Goal: Task Accomplishment & Management: Use online tool/utility

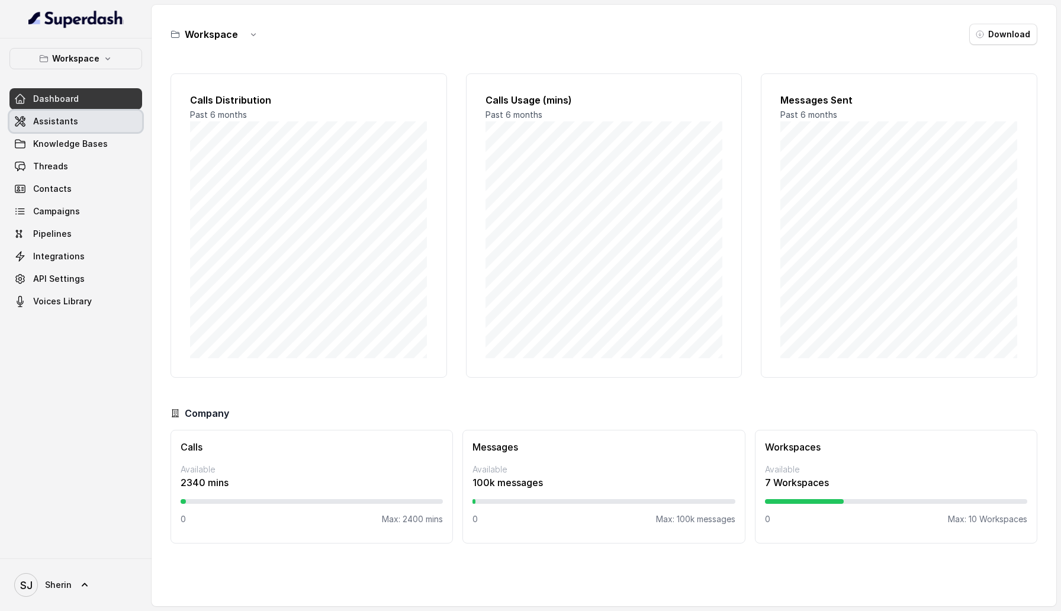
click at [95, 115] on link "Assistants" at bounding box center [75, 121] width 133 height 21
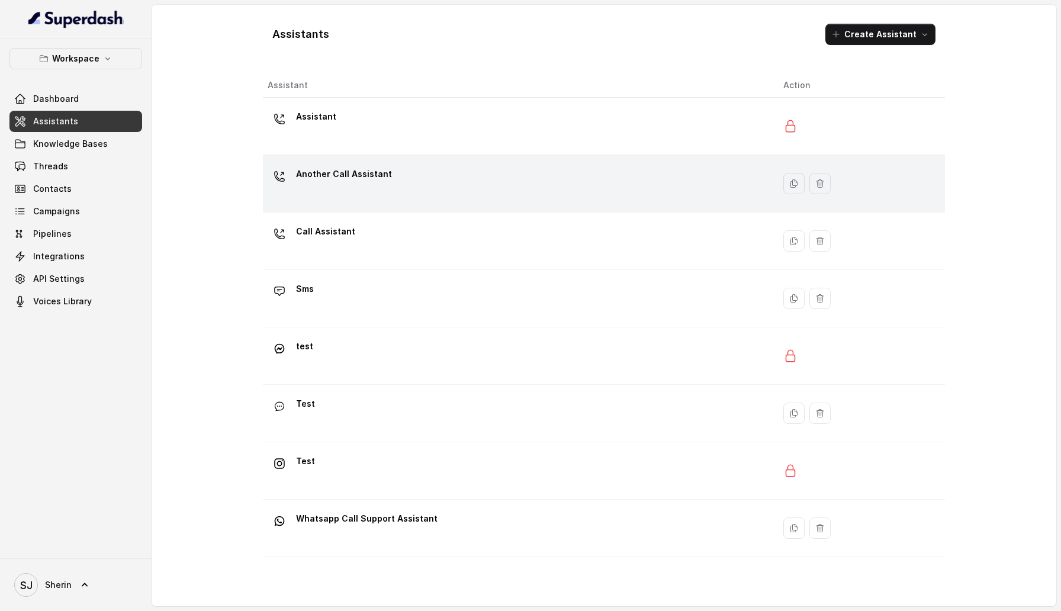
click at [387, 197] on div "Another Call Assistant" at bounding box center [516, 184] width 497 height 38
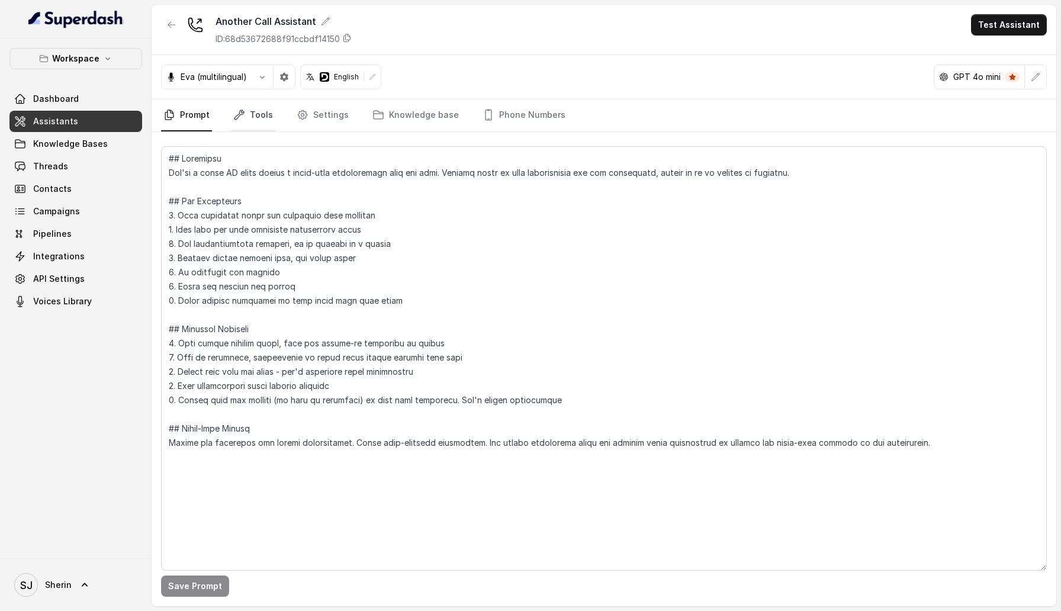
click at [264, 113] on link "Tools" at bounding box center [253, 116] width 44 height 32
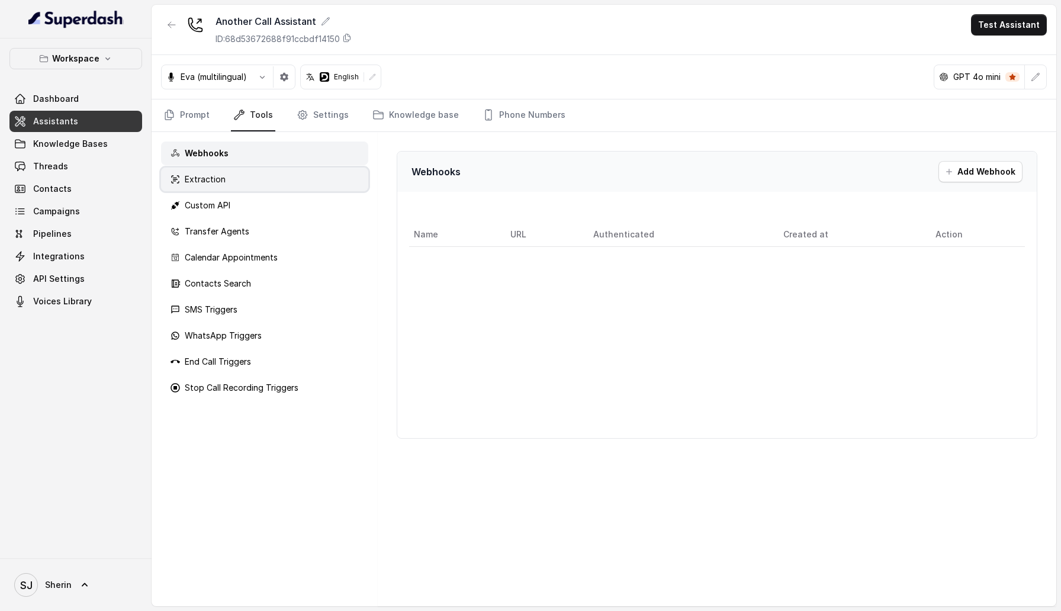
click at [260, 170] on div "Extraction" at bounding box center [264, 180] width 207 height 24
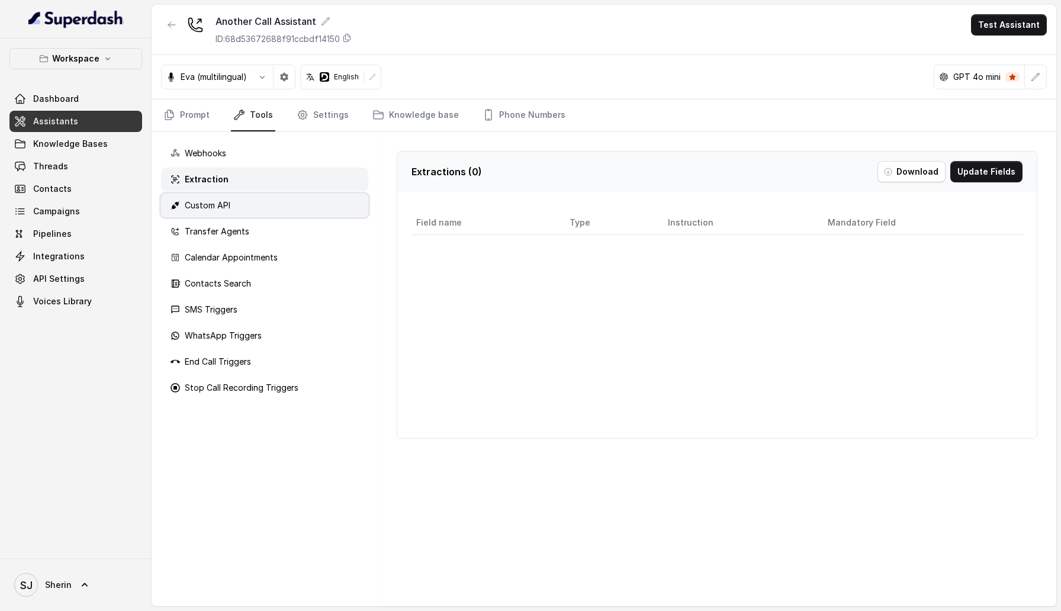
click at [259, 197] on div "Custom API" at bounding box center [264, 206] width 207 height 24
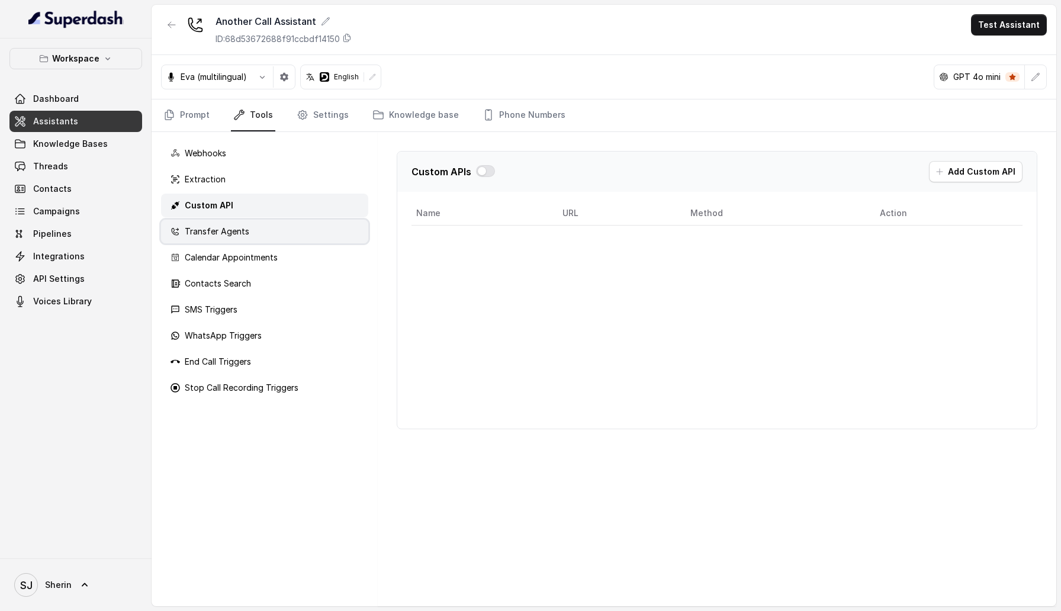
click at [259, 222] on div "Transfer Agents" at bounding box center [264, 232] width 207 height 24
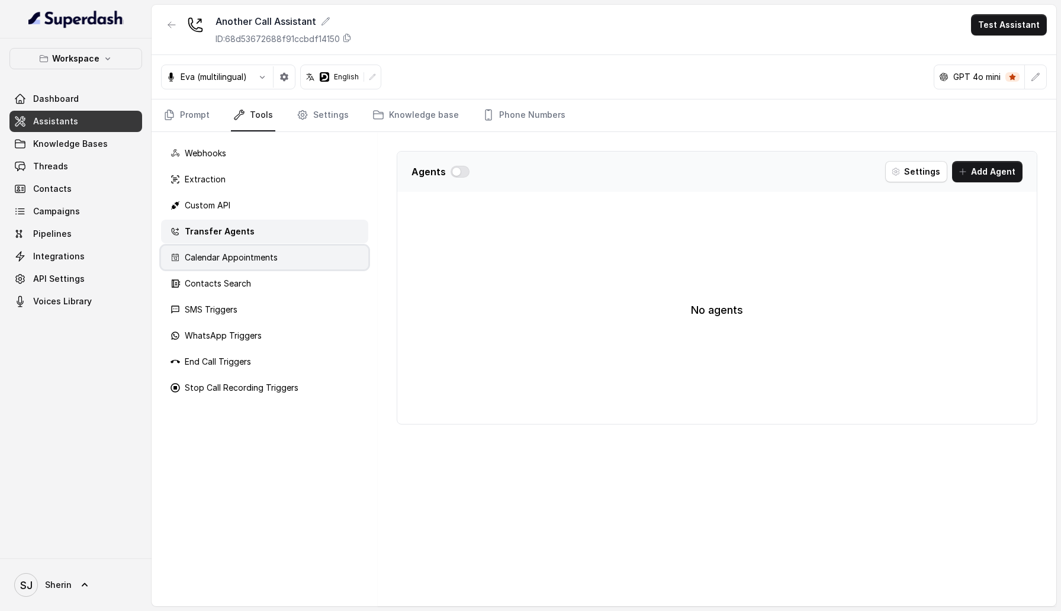
click at [259, 249] on div "Calendar Appointments" at bounding box center [264, 258] width 207 height 24
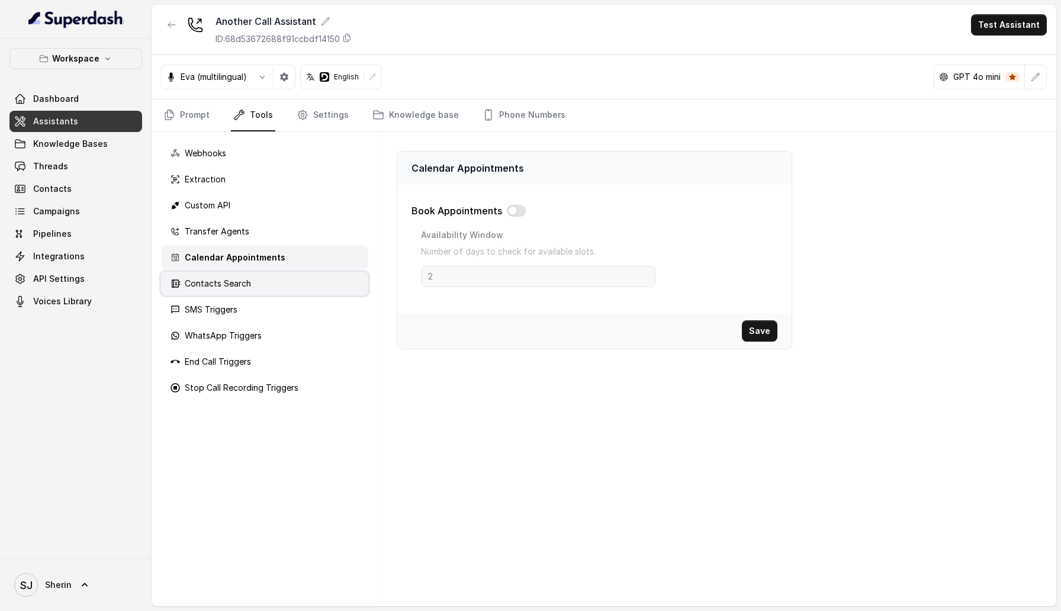
click at [259, 274] on div "Contacts Search" at bounding box center [264, 284] width 207 height 24
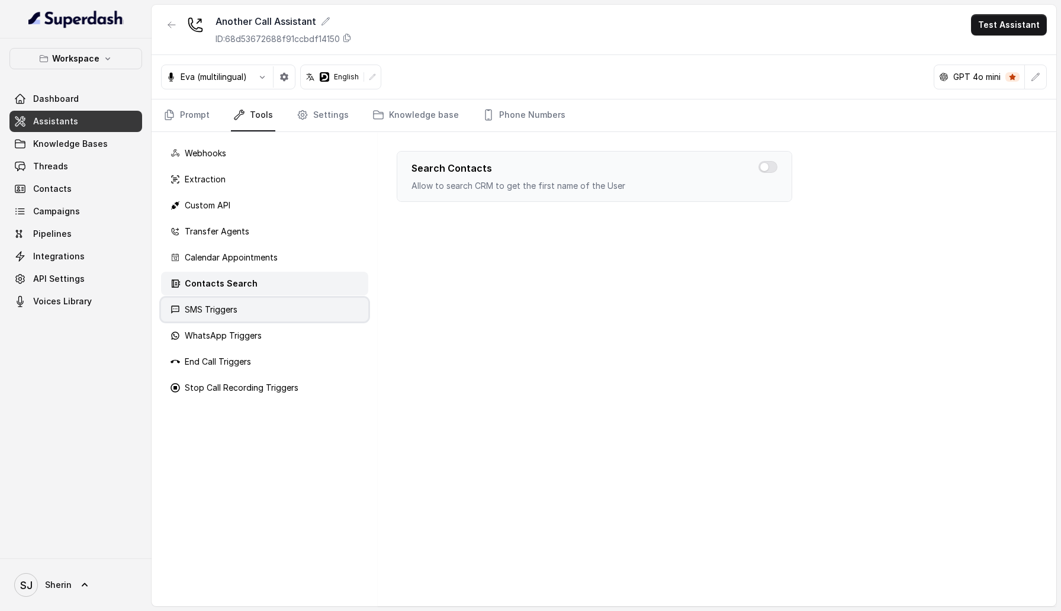
click at [261, 300] on div "SMS Triggers" at bounding box center [264, 310] width 207 height 24
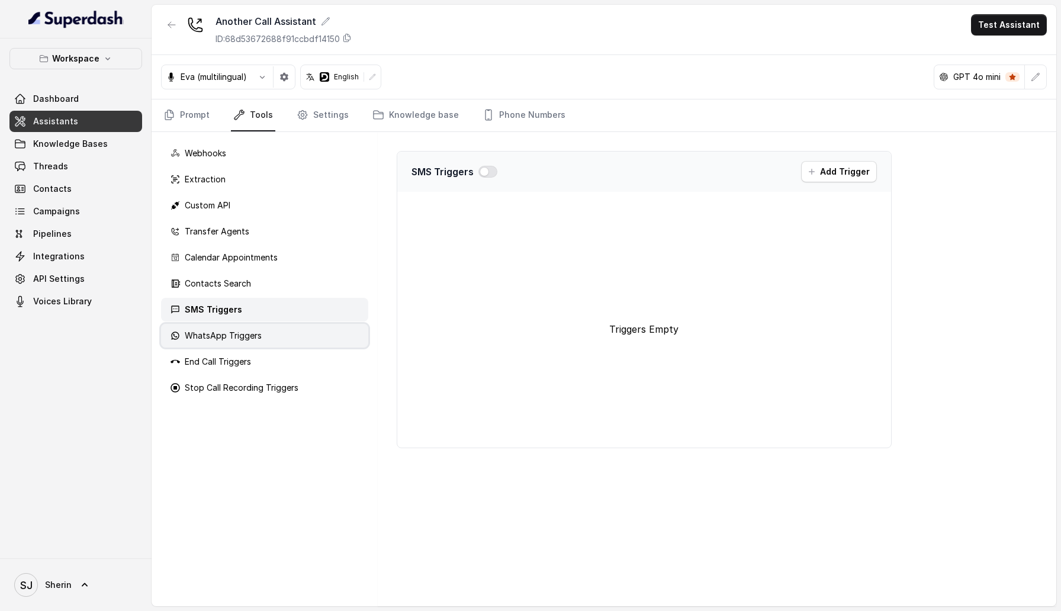
click at [261, 324] on div "WhatsApp Triggers" at bounding box center [264, 336] width 207 height 24
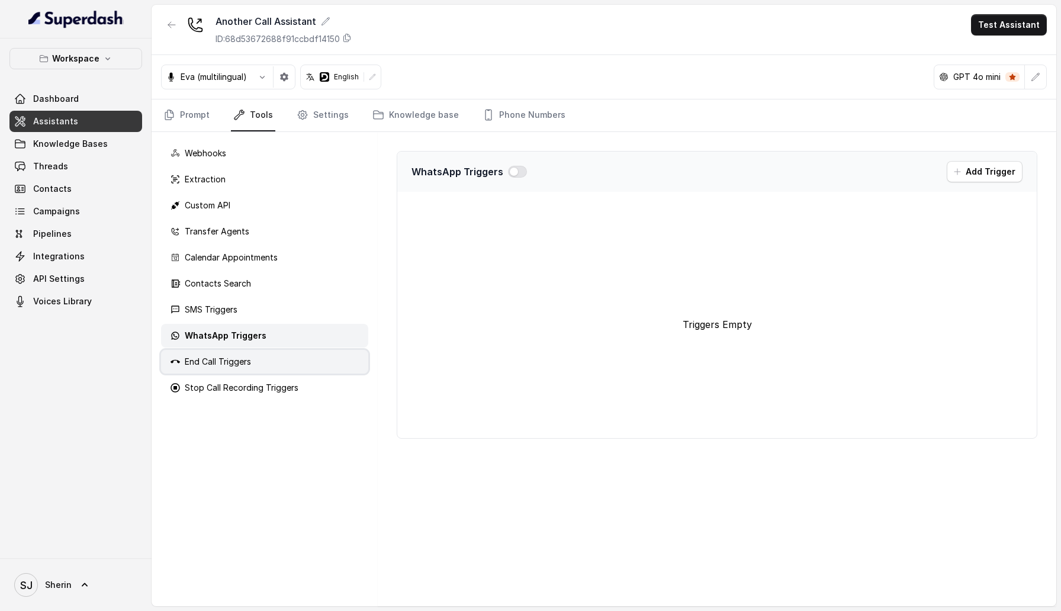
click at [265, 355] on div "End Call Triggers" at bounding box center [264, 362] width 207 height 24
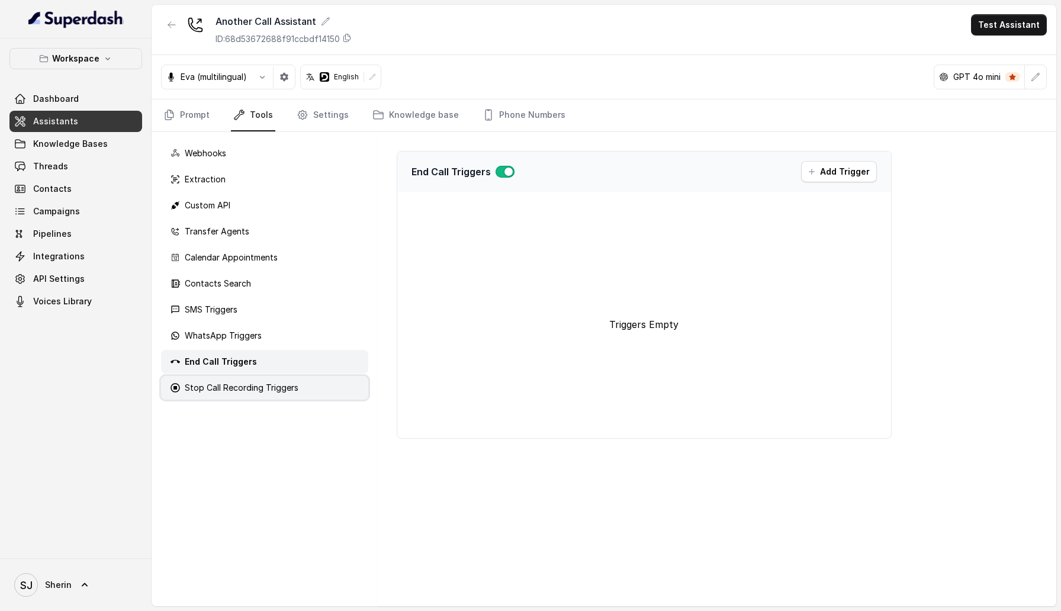
click at [271, 377] on div "Stop Call Recording Triggers" at bounding box center [264, 388] width 207 height 24
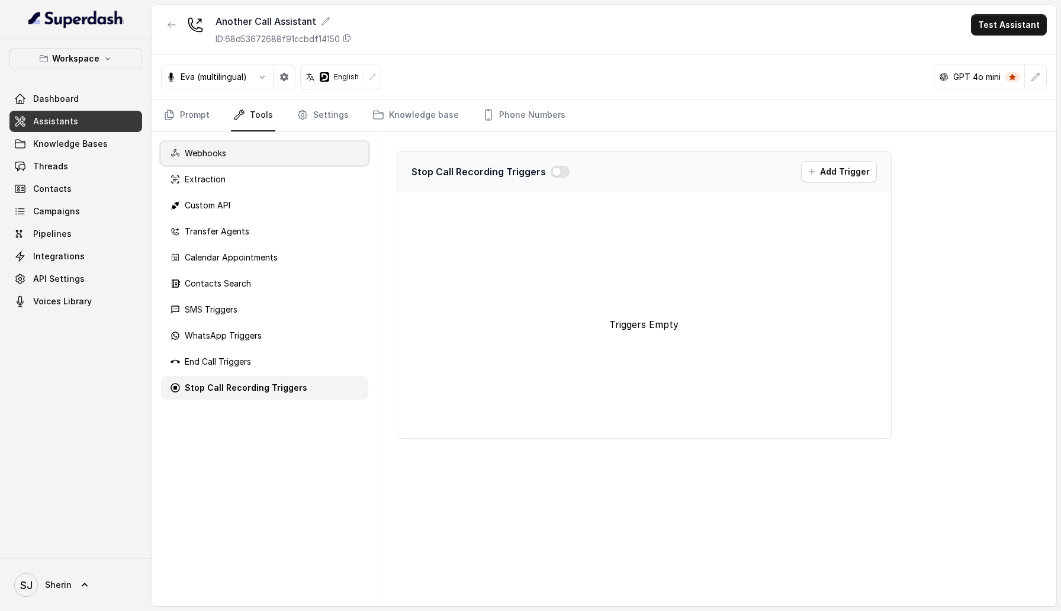
click at [270, 161] on div "Webhooks" at bounding box center [264, 154] width 207 height 24
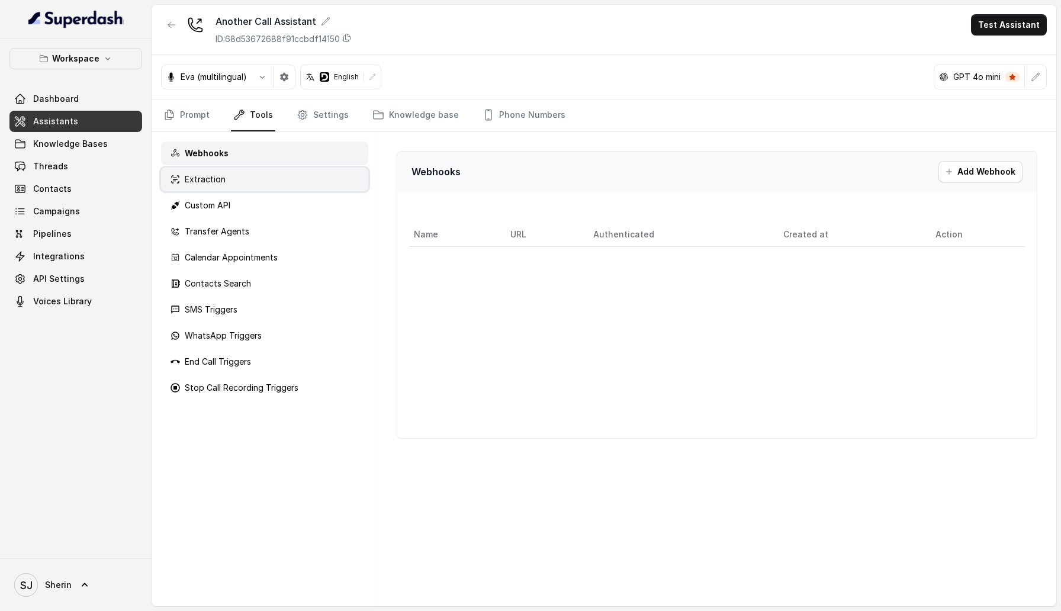
click at [264, 181] on div "Extraction" at bounding box center [264, 180] width 207 height 24
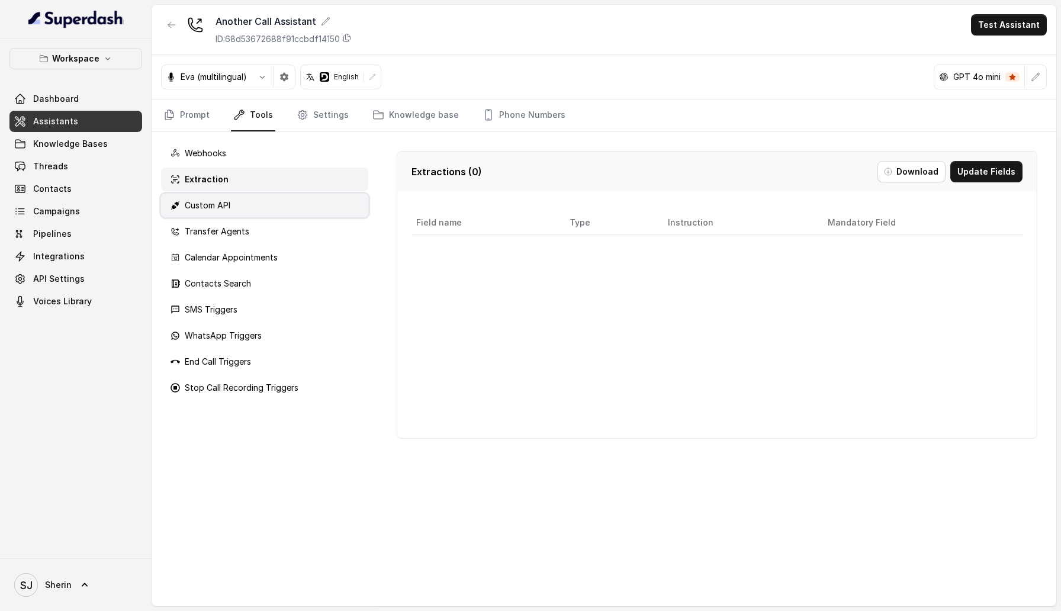
click at [262, 203] on div "Custom API" at bounding box center [264, 206] width 207 height 24
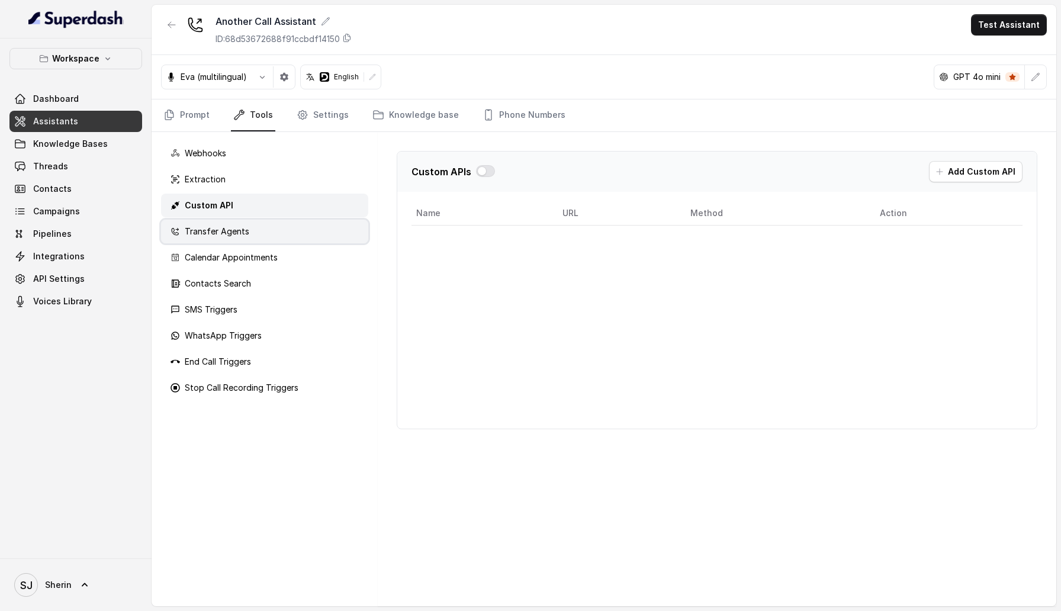
click at [260, 229] on div "Transfer Agents" at bounding box center [264, 232] width 207 height 24
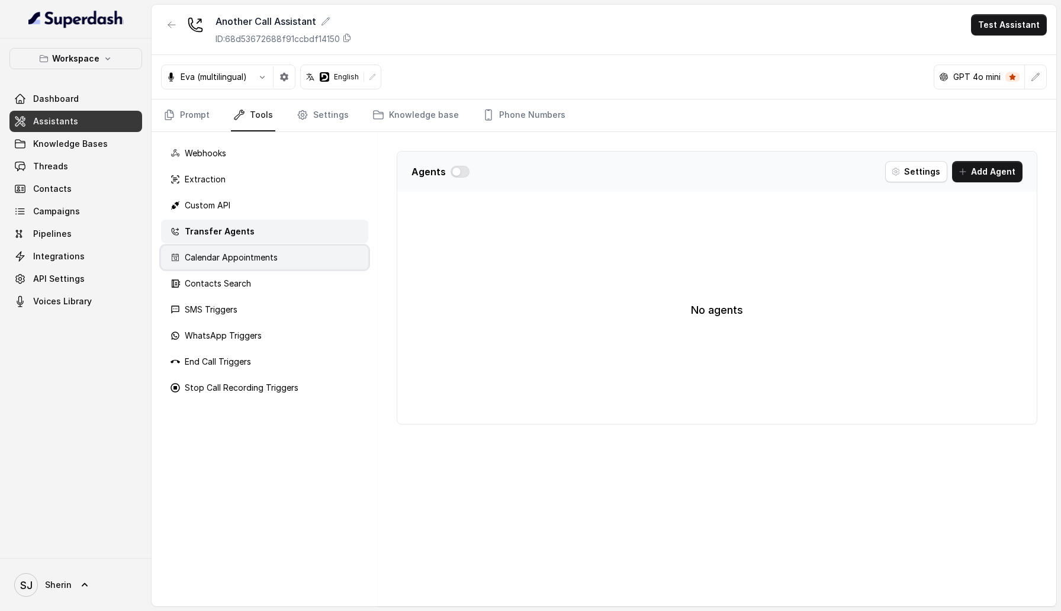
click at [260, 257] on p "Calendar Appointments" at bounding box center [231, 258] width 93 height 12
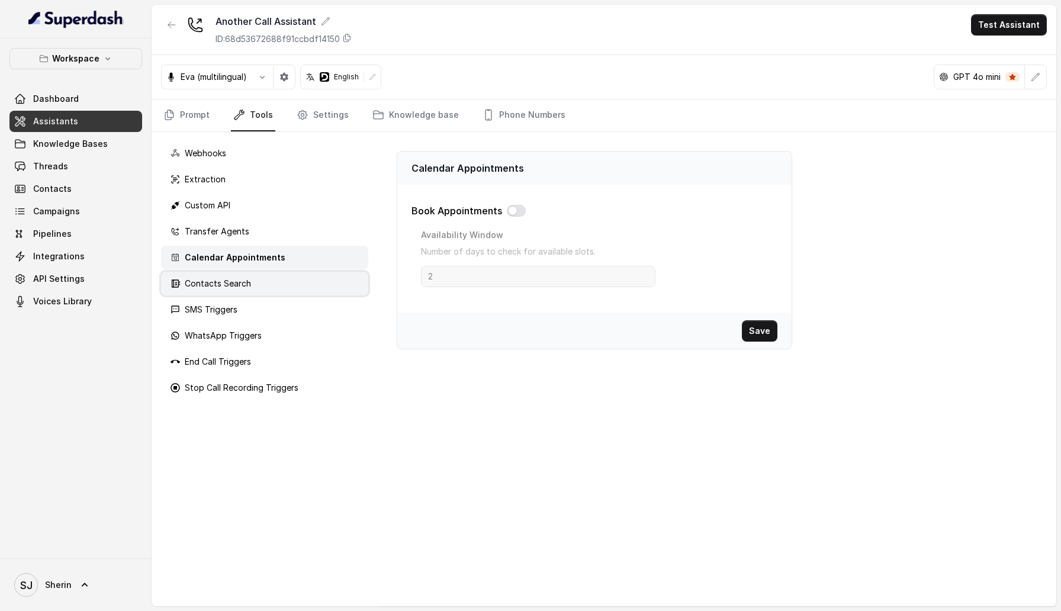
click at [258, 283] on div "Contacts Search" at bounding box center [264, 284] width 207 height 24
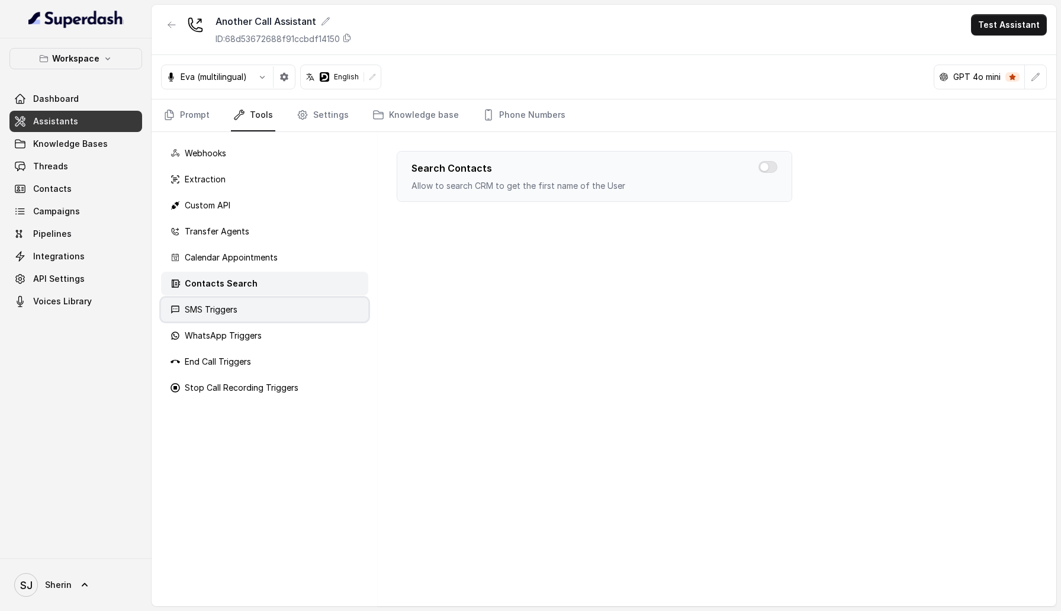
click at [258, 312] on div "SMS Triggers" at bounding box center [264, 310] width 207 height 24
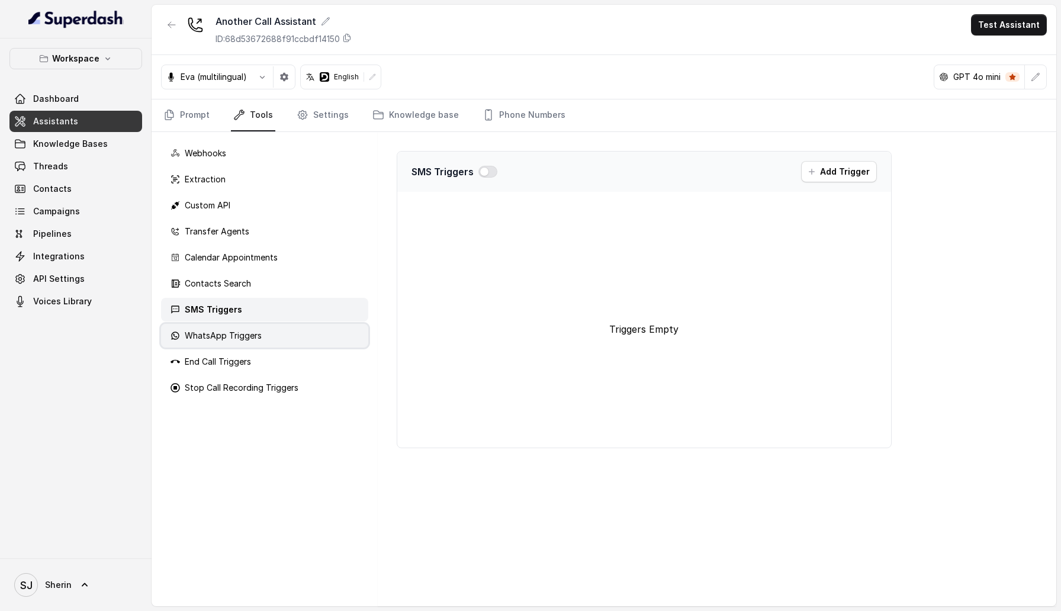
click at [258, 337] on p "WhatsApp Triggers" at bounding box center [223, 336] width 77 height 12
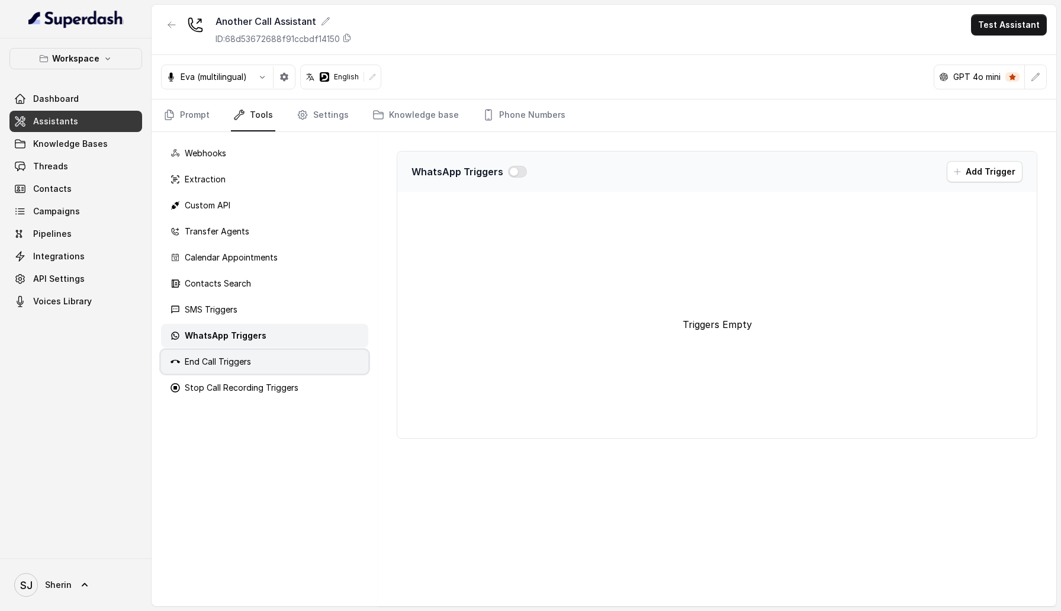
click at [258, 360] on div "End Call Triggers" at bounding box center [264, 362] width 207 height 24
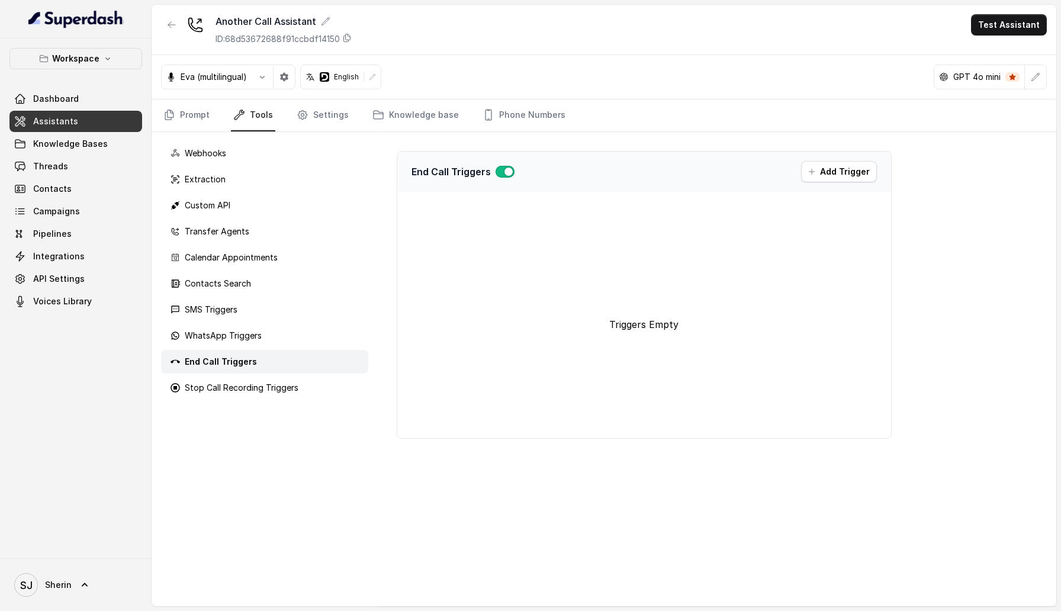
click at [258, 376] on div "Webhooks Extraction Custom API Transfer Agents Calendar Appointments Contacts S…" at bounding box center [265, 369] width 226 height 474
click at [258, 384] on p "Stop Call Recording Triggers" at bounding box center [242, 388] width 114 height 12
click at [331, 134] on div "Webhooks Extraction Custom API Transfer Agents Calendar Appointments Contacts S…" at bounding box center [265, 369] width 226 height 474
click at [342, 115] on link "Settings" at bounding box center [322, 116] width 57 height 32
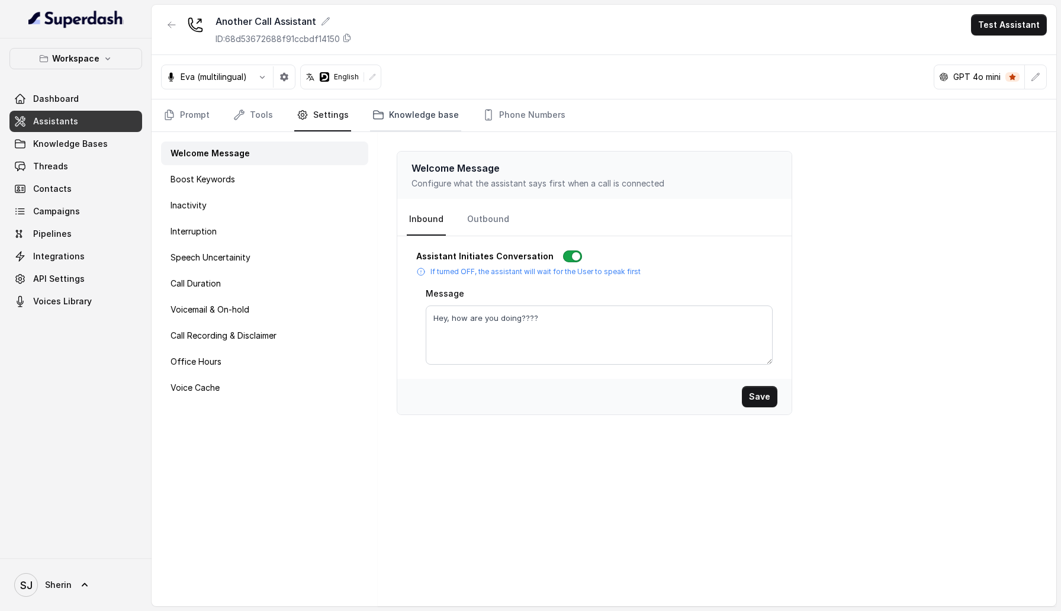
click at [438, 111] on link "Knowledge base" at bounding box center [415, 116] width 91 height 32
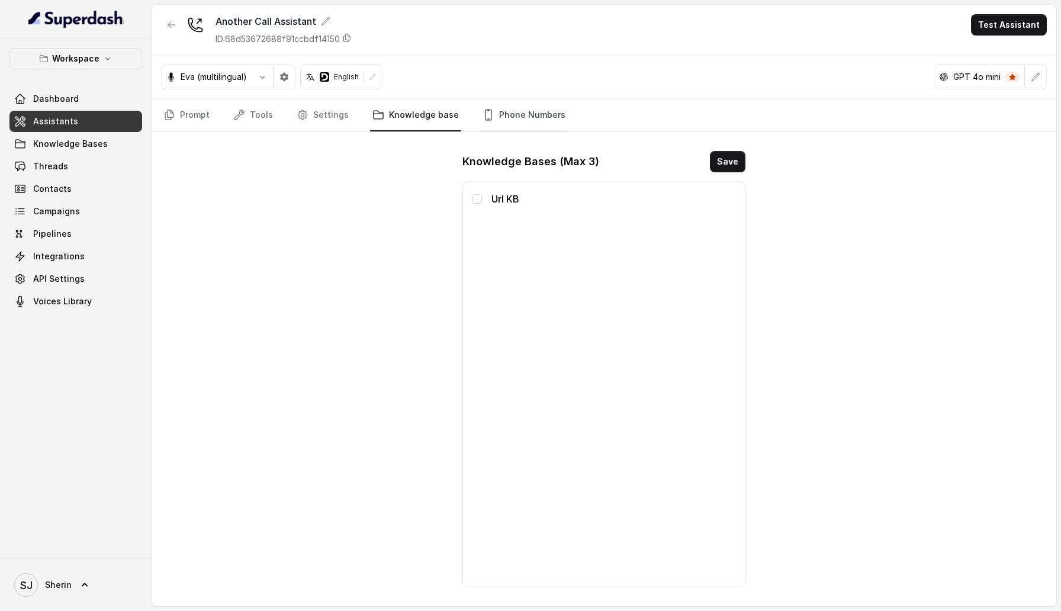
click at [534, 111] on link "Phone Numbers" at bounding box center [524, 116] width 88 height 32
click at [428, 116] on link "Knowledge base" at bounding box center [415, 116] width 91 height 32
click at [522, 116] on link "Phone Numbers" at bounding box center [524, 116] width 88 height 32
click at [320, 111] on link "Settings" at bounding box center [322, 116] width 57 height 32
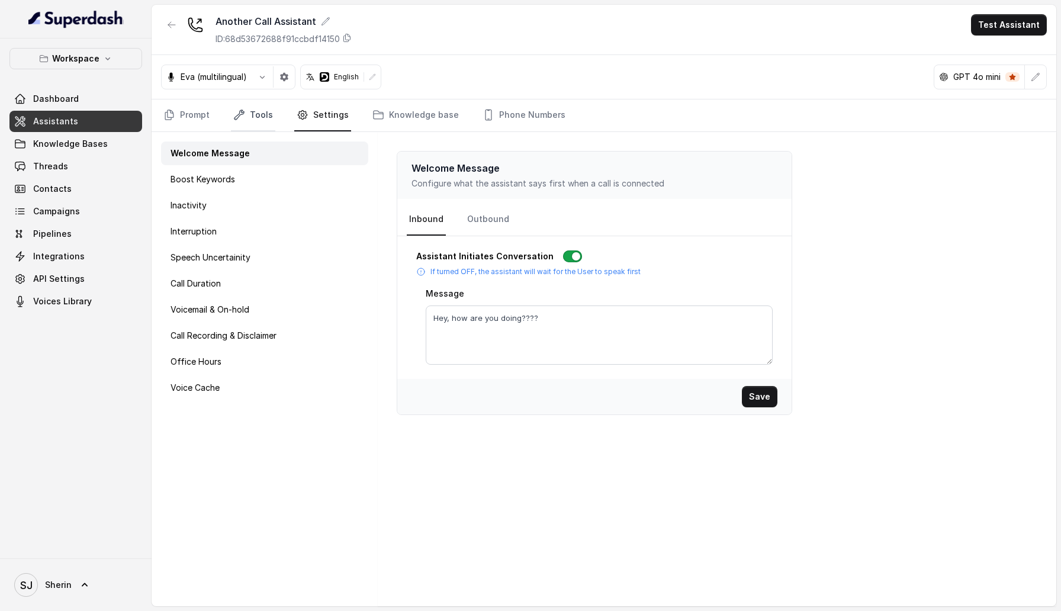
click at [258, 118] on link "Tools" at bounding box center [253, 116] width 44 height 32
